Goal: Register for event/course

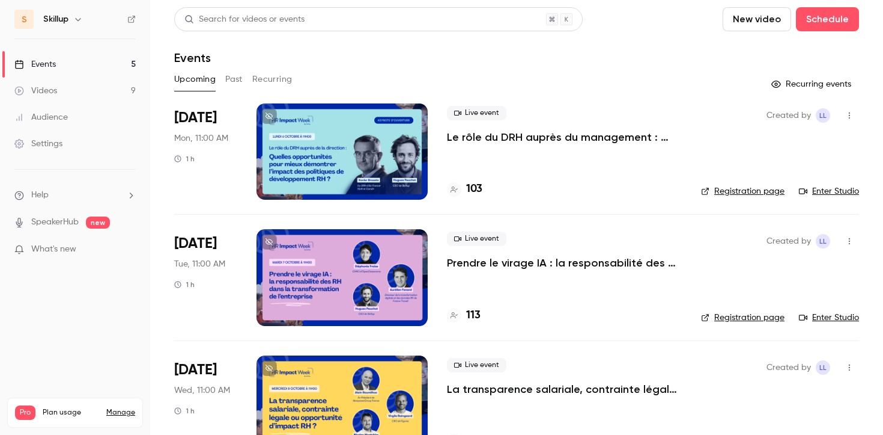
scroll to position [32, 0]
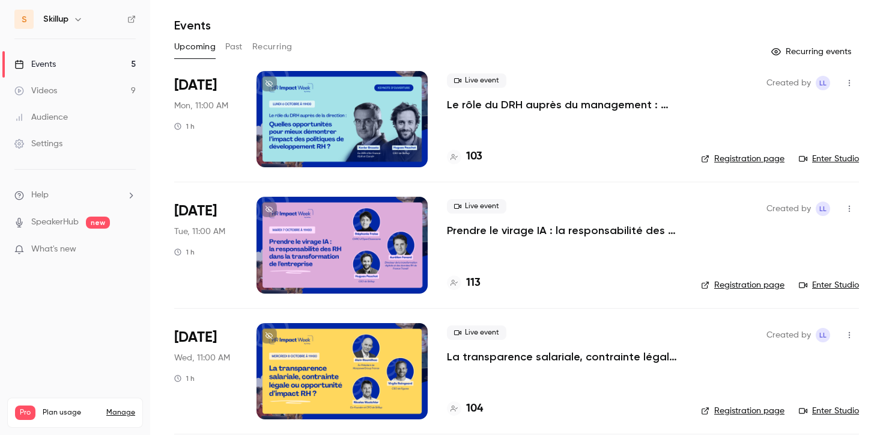
click at [519, 233] on p "Prendre le virage IA : la responsabilité des RH dans la transformation de l'ent…" at bounding box center [564, 230] width 235 height 14
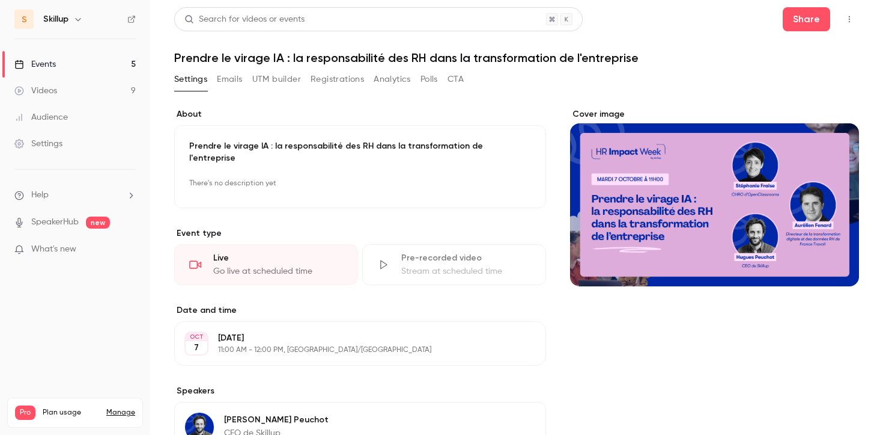
click at [350, 81] on button "Registrations" at bounding box center [337, 79] width 53 height 19
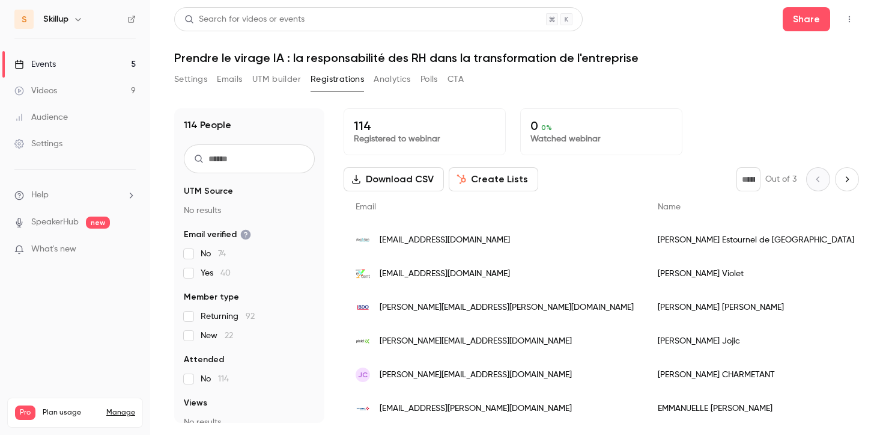
click at [851, 181] on icon "Next page" at bounding box center [847, 179] width 13 height 10
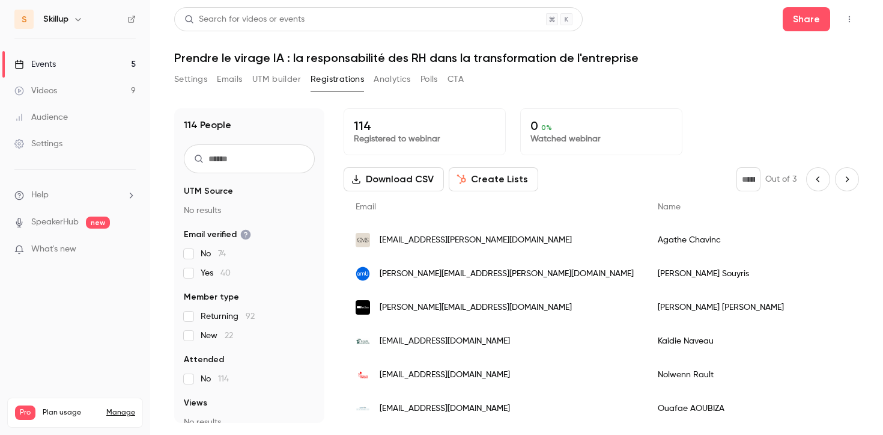
click at [851, 181] on icon "Next page" at bounding box center [847, 179] width 13 height 10
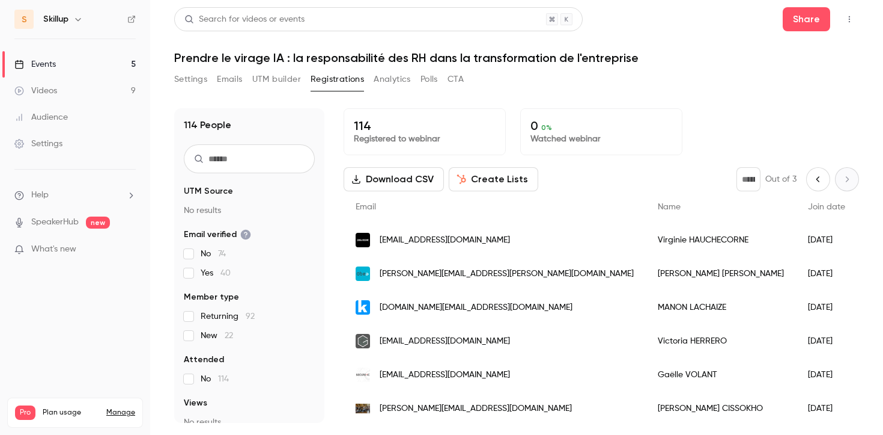
click at [816, 183] on icon "Previous page" at bounding box center [818, 179] width 13 height 10
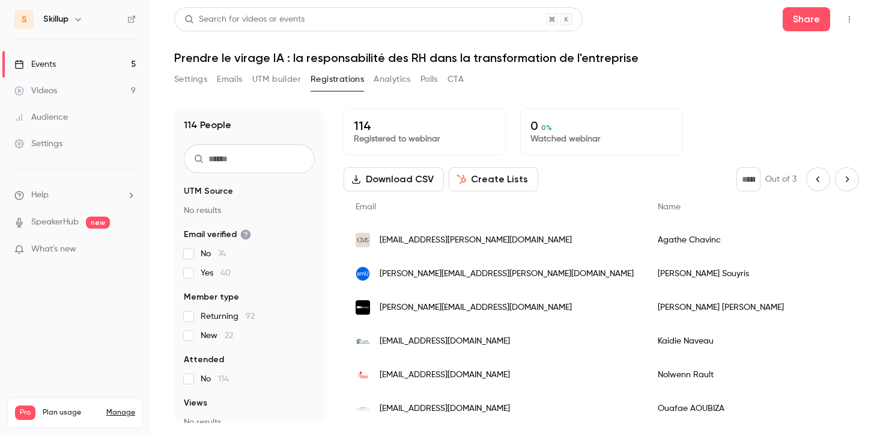
click at [816, 183] on icon "Previous page" at bounding box center [818, 179] width 13 height 10
type input "*"
